Goal: Information Seeking & Learning: Learn about a topic

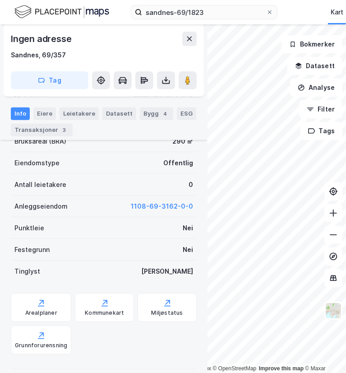
scroll to position [157, 0]
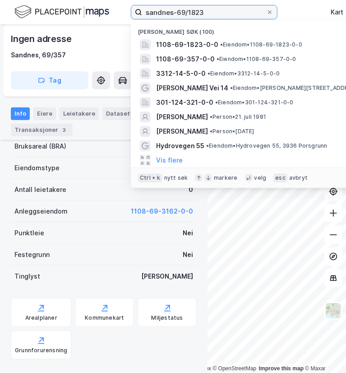
click at [213, 10] on input "sandnes-69/1823" at bounding box center [204, 12] width 124 height 14
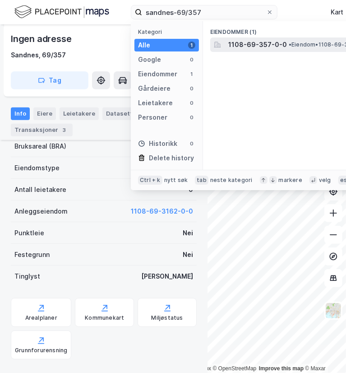
click at [233, 46] on span "1108-69-357-0-0" at bounding box center [257, 44] width 59 height 11
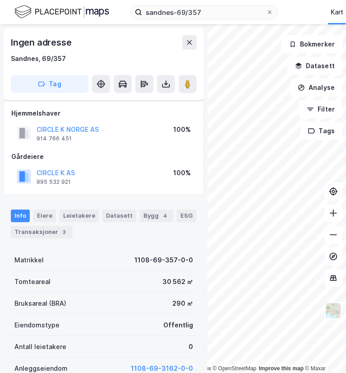
scroll to position [157, 0]
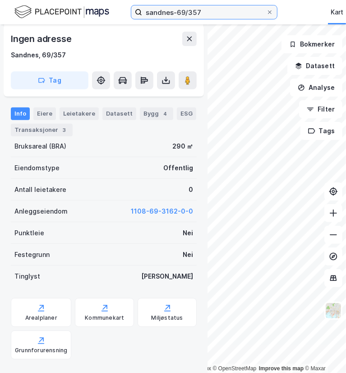
click at [200, 9] on input "sandnes-69/357" at bounding box center [204, 12] width 124 height 14
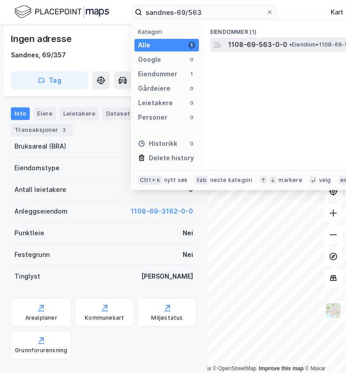
click at [242, 49] on span "1108-69-563-0-0" at bounding box center [257, 44] width 59 height 11
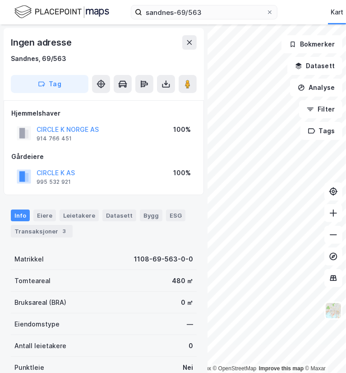
scroll to position [117, 0]
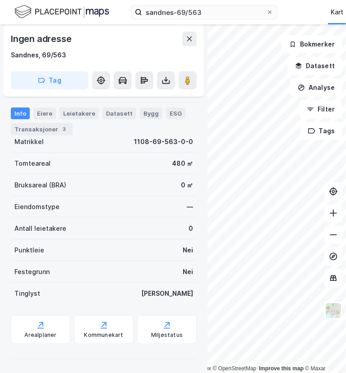
click at [217, 20] on div "sandnes-69/563 Kart Mine Tags Bolig Verktøy [PERSON_NAME]" at bounding box center [173, 12] width 346 height 24
click at [211, 17] on input "sandnes-69/563" at bounding box center [204, 12] width 124 height 14
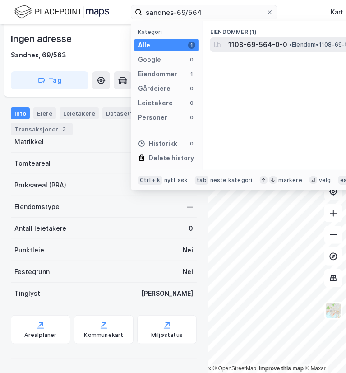
click at [238, 47] on span "1108-69-564-0-0" at bounding box center [257, 44] width 59 height 11
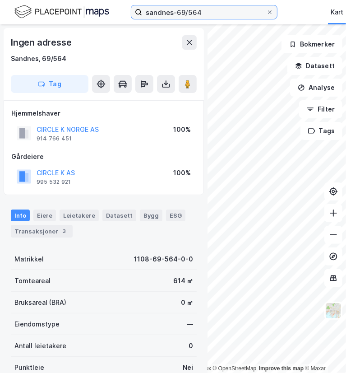
click at [216, 13] on input "sandnes-69/564" at bounding box center [204, 12] width 124 height 14
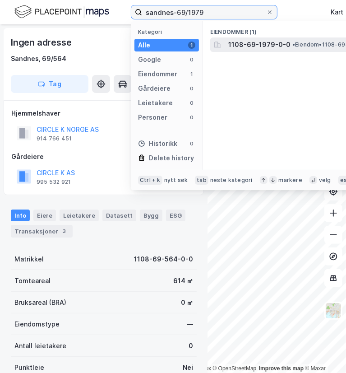
type input "sandnes-69/1979"
click at [251, 45] on span "1108-69-1979-0-0" at bounding box center [259, 44] width 62 height 11
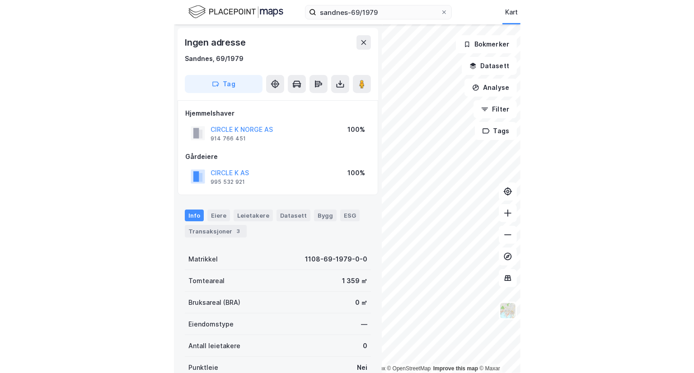
scroll to position [10, 0]
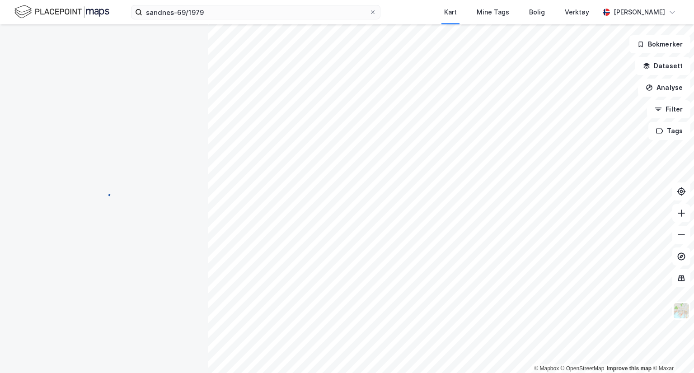
scroll to position [10, 0]
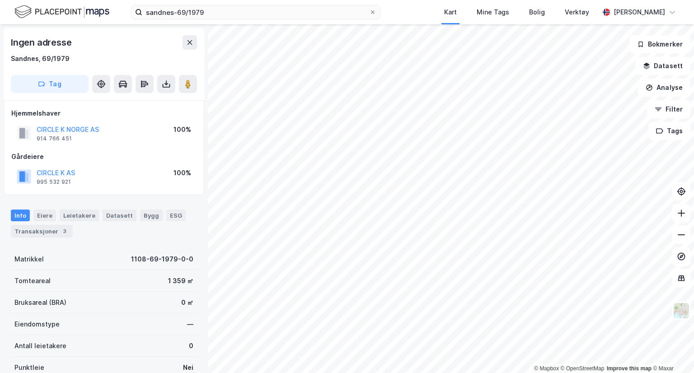
scroll to position [10, 0]
